Goal: Information Seeking & Learning: Learn about a topic

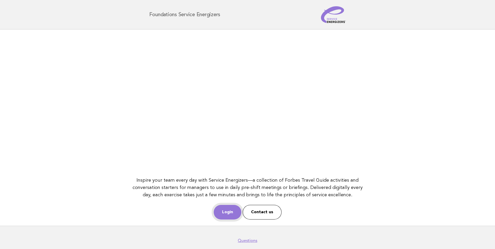
click at [221, 219] on link "Login" at bounding box center [228, 212] width 28 height 15
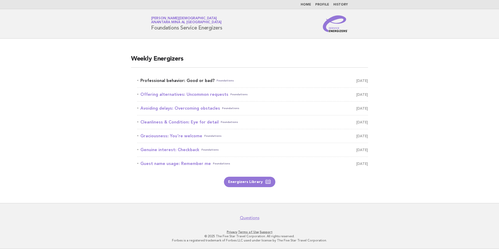
click at [204, 82] on link "Professional behavior: Good or bad? Foundations [DATE]" at bounding box center [252, 80] width 231 height 7
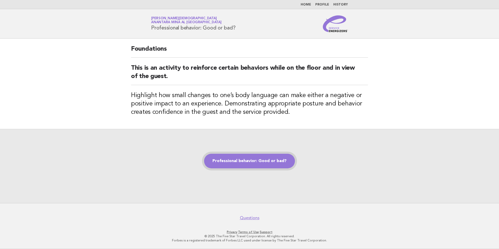
click at [234, 161] on link "Professional behavior: Good or bad?" at bounding box center [249, 161] width 91 height 15
click at [235, 160] on link "Professional behavior: Good or bad?" at bounding box center [249, 161] width 91 height 15
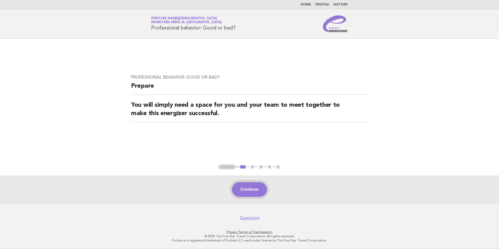
click at [244, 187] on button "Continue" at bounding box center [249, 189] width 35 height 15
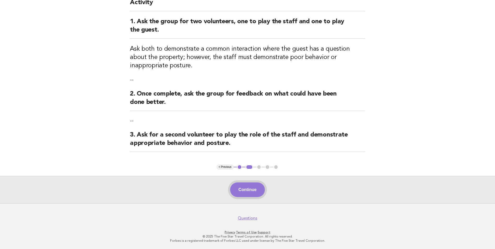
click at [252, 192] on button "Continue" at bounding box center [247, 189] width 35 height 15
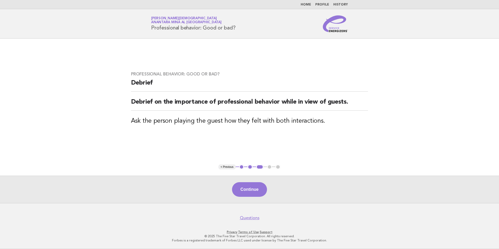
click at [252, 191] on button "Continue" at bounding box center [249, 189] width 35 height 15
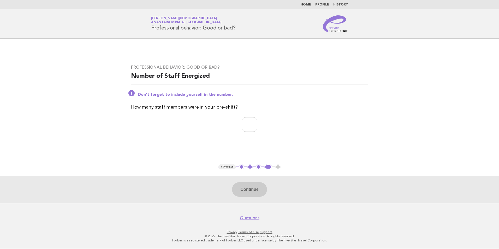
drag, startPoint x: 253, startPoint y: 190, endPoint x: 423, endPoint y: 156, distance: 173.5
click at [423, 156] on main "Professional behavior: Good or bad? Number of Staff Energized Don't forget to i…" at bounding box center [249, 121] width 499 height 164
click at [246, 121] on input "number" at bounding box center [250, 124] width 16 height 15
type input "*"
click at [245, 194] on button "Continue" at bounding box center [249, 189] width 35 height 15
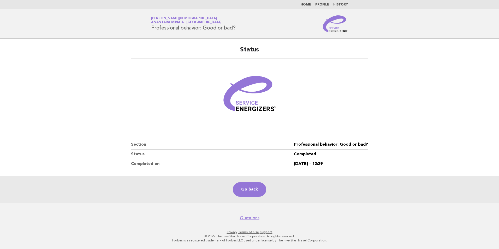
click at [307, 6] on link "Home" at bounding box center [306, 4] width 10 height 3
